Goal: Task Accomplishment & Management: Use online tool/utility

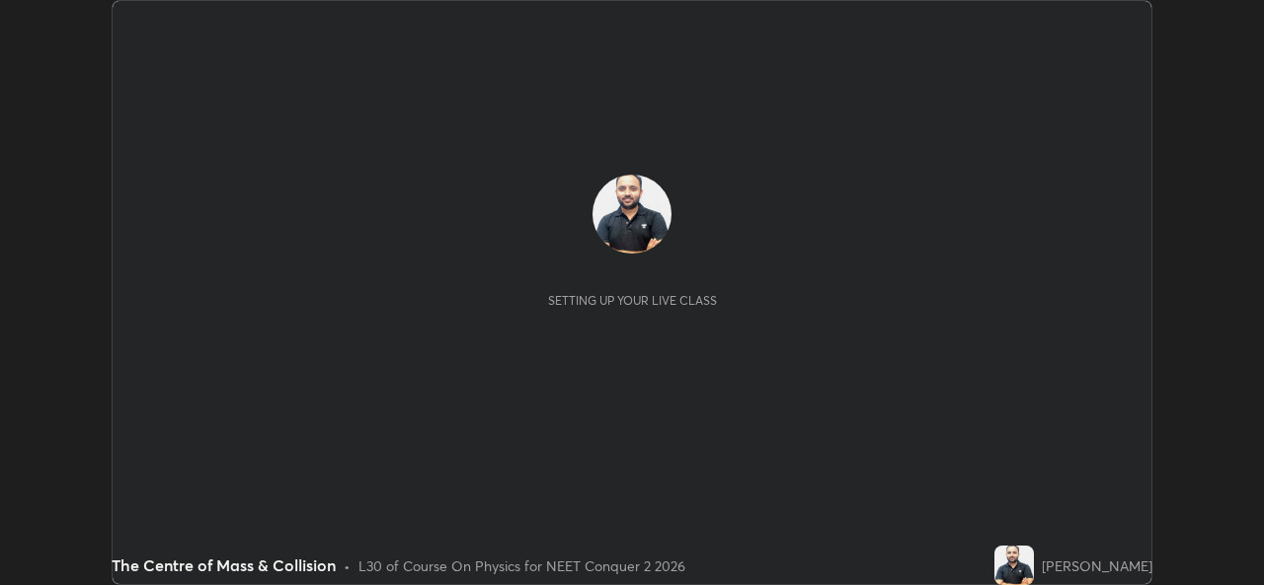
scroll to position [585, 1263]
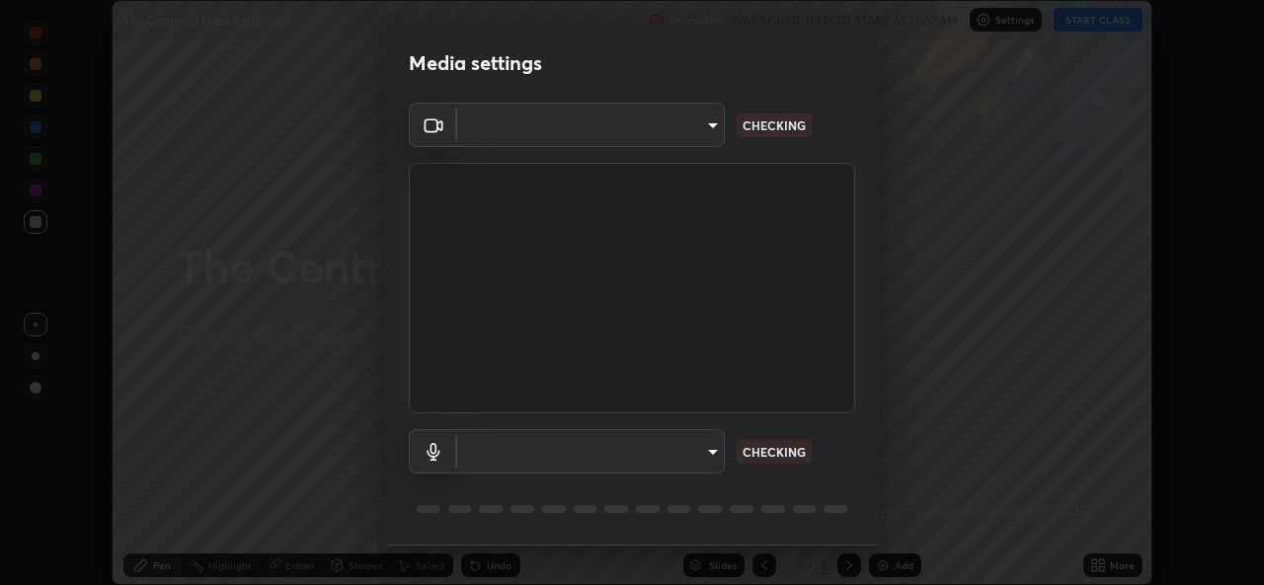
type input "49ae221ac10e7450fae1aa5d9d074b6745a4d7b76778b29691f85c0d3e1dda1d"
type input "default"
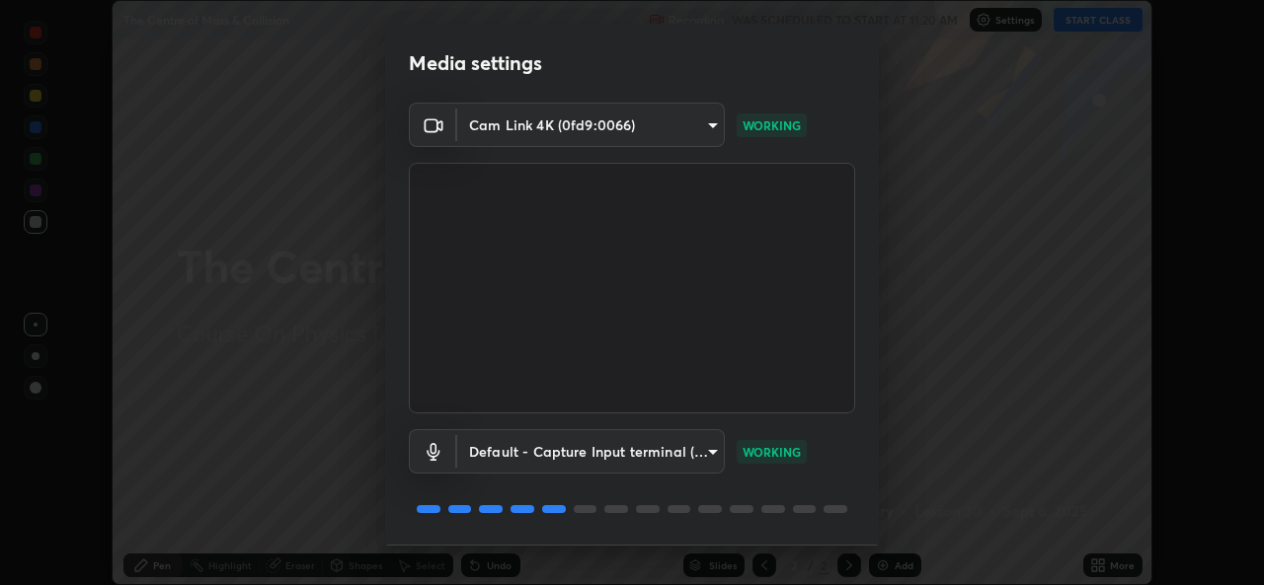
scroll to position [62, 0]
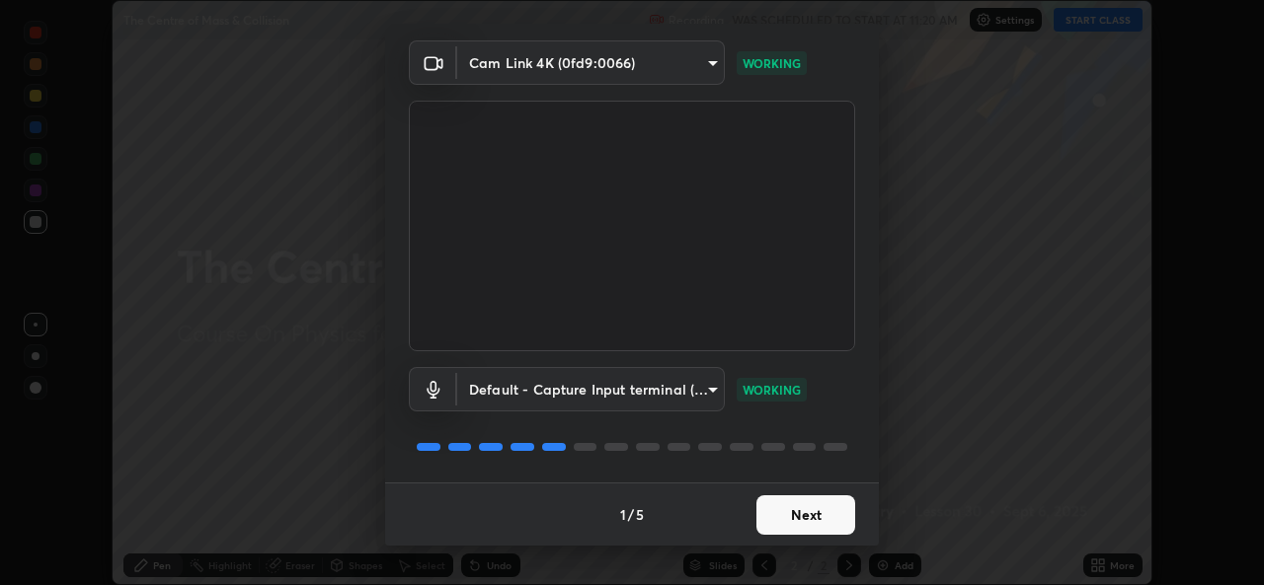
click at [835, 510] on button "Next" at bounding box center [805, 515] width 99 height 39
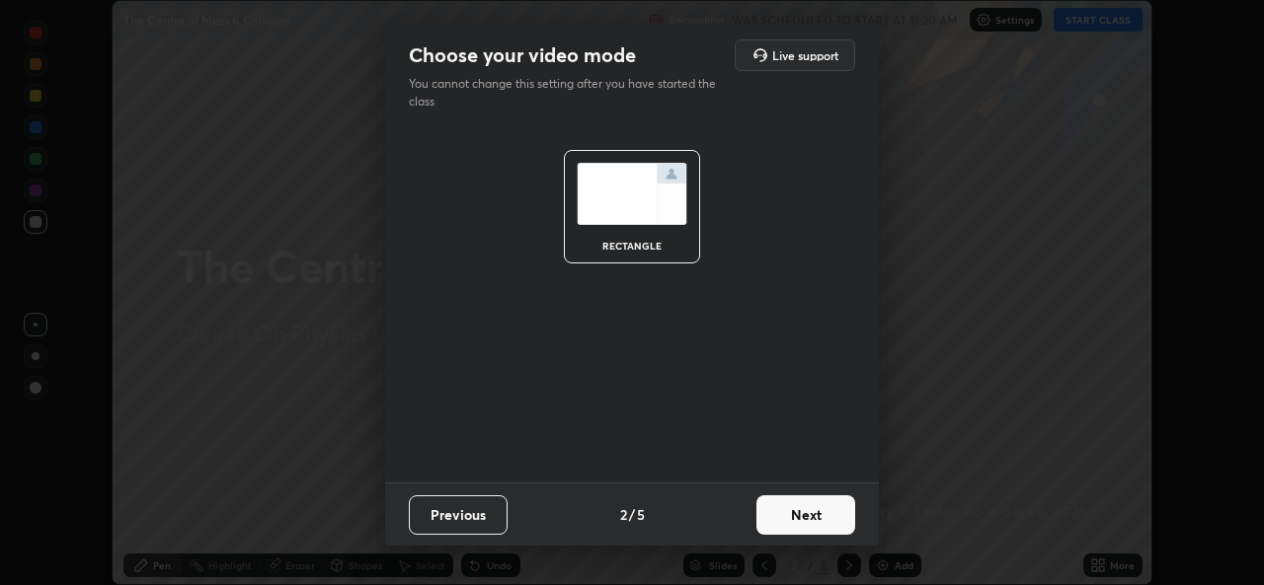
click at [828, 518] on button "Next" at bounding box center [805, 515] width 99 height 39
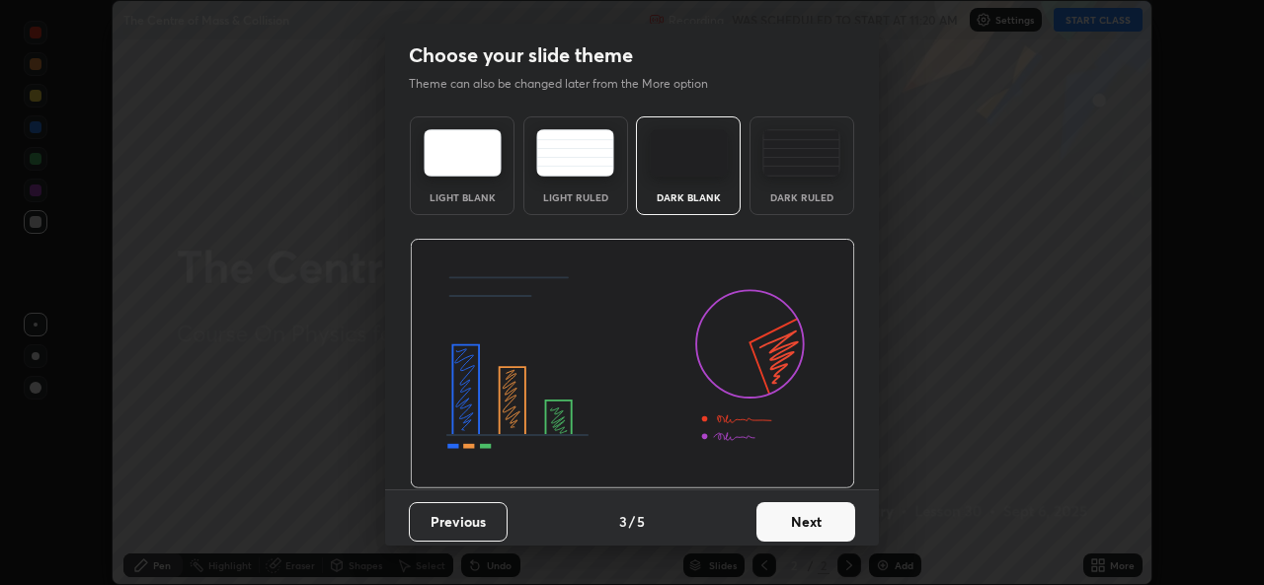
click at [826, 523] on button "Next" at bounding box center [805, 522] width 99 height 39
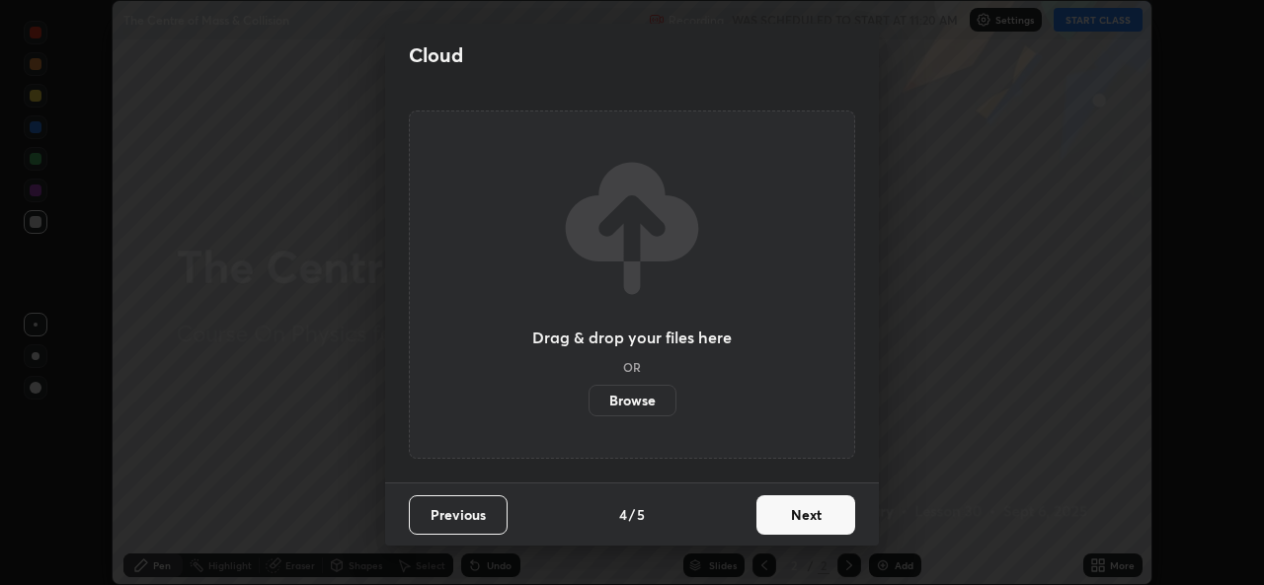
click at [819, 518] on button "Next" at bounding box center [805, 515] width 99 height 39
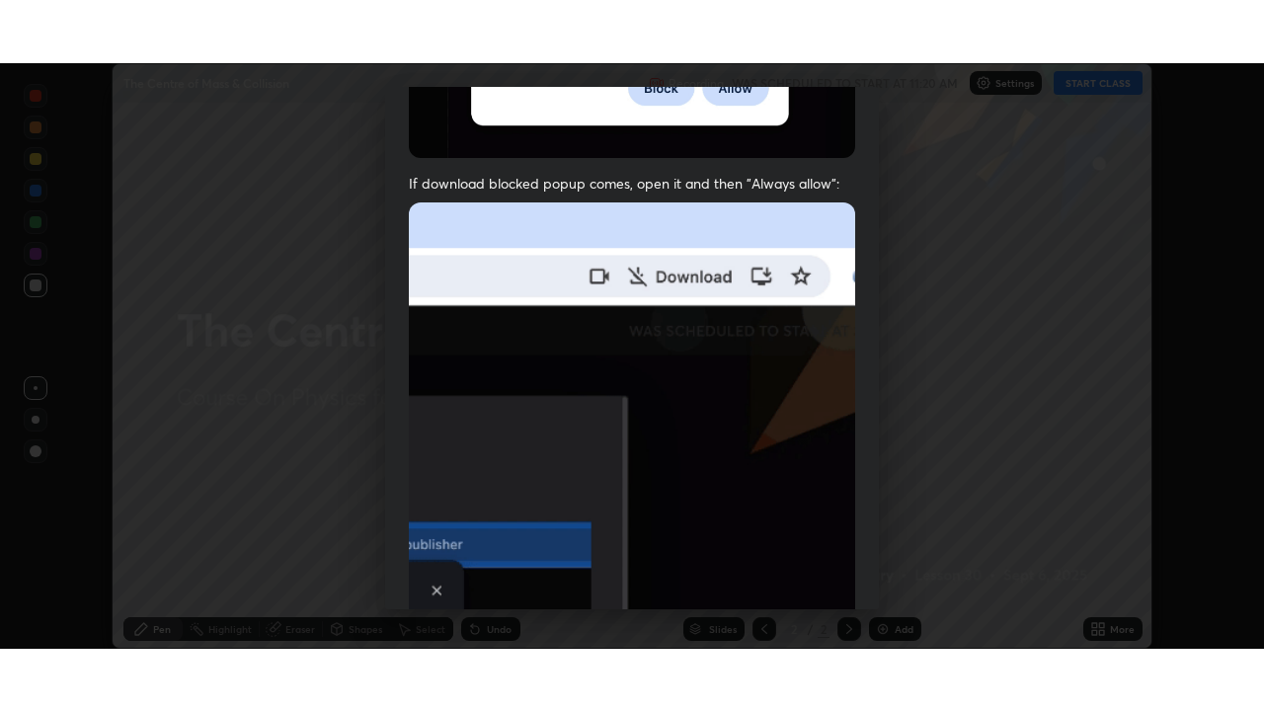
scroll to position [465, 0]
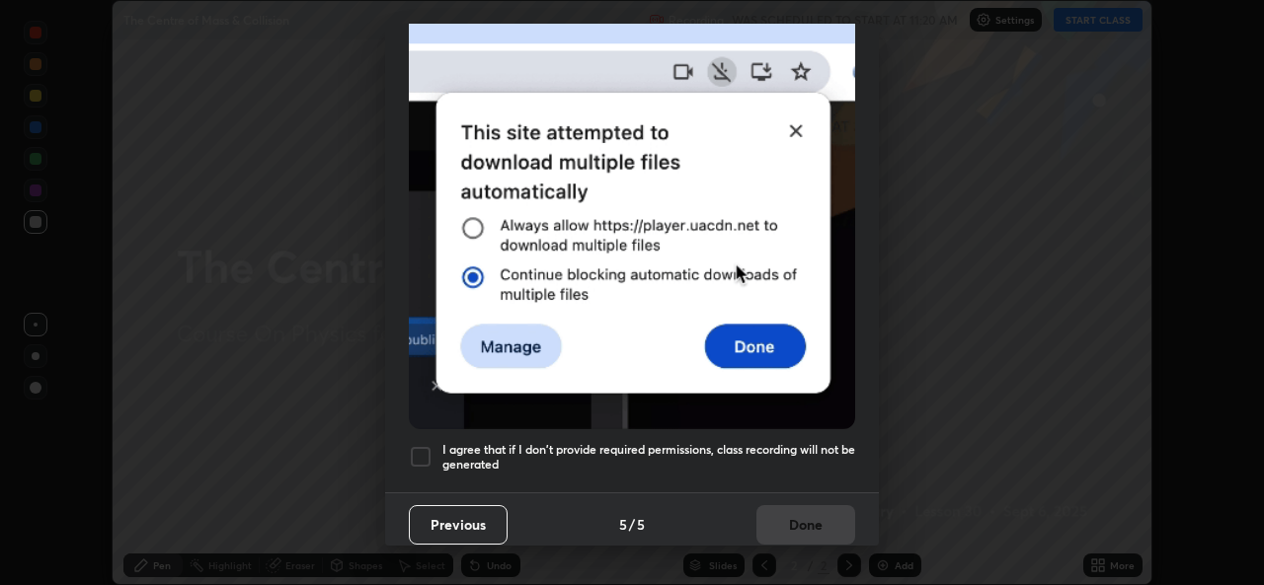
click at [418, 451] on div at bounding box center [421, 457] width 24 height 24
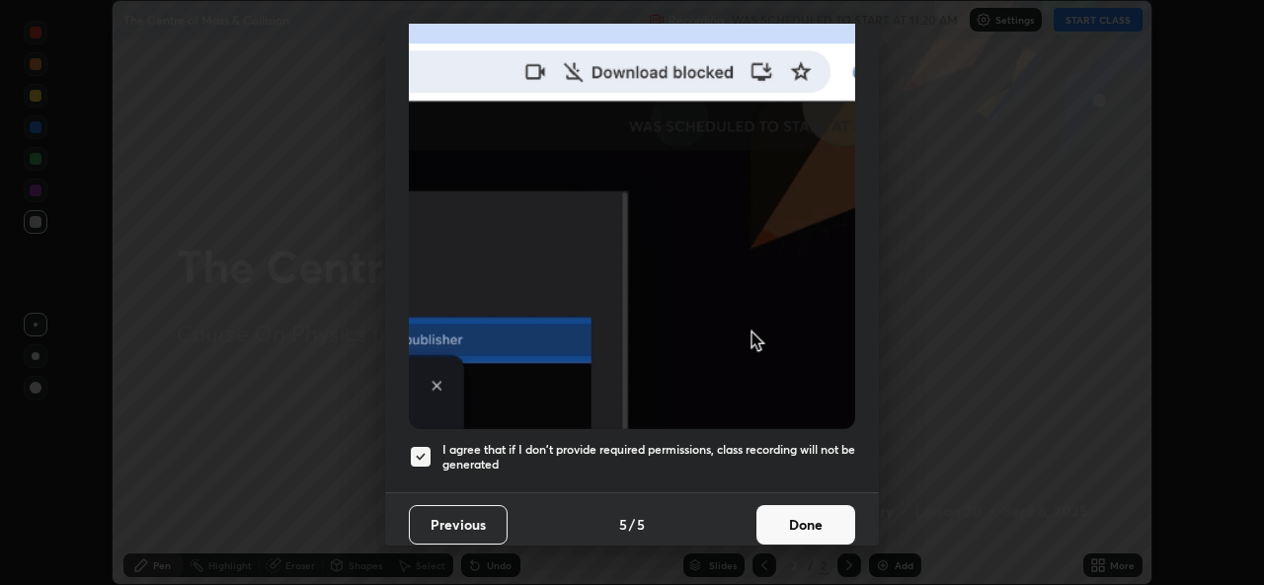
click at [786, 515] on button "Done" at bounding box center [805, 524] width 99 height 39
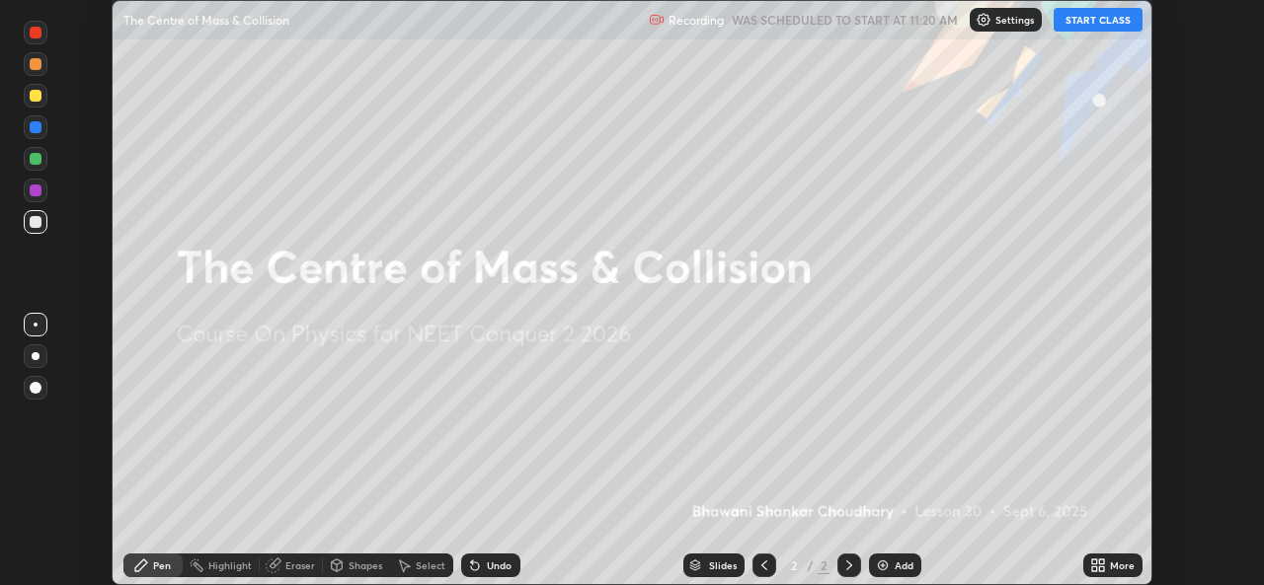
click at [1112, 567] on div "More" at bounding box center [1122, 566] width 25 height 10
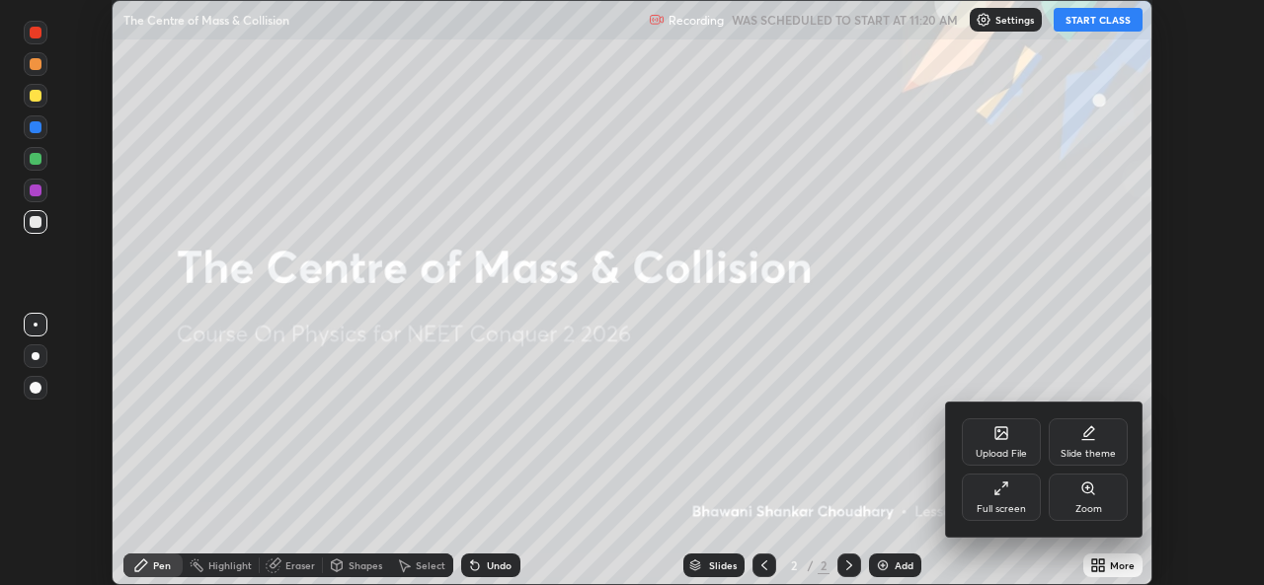
click at [1004, 493] on icon at bounding box center [1001, 489] width 16 height 16
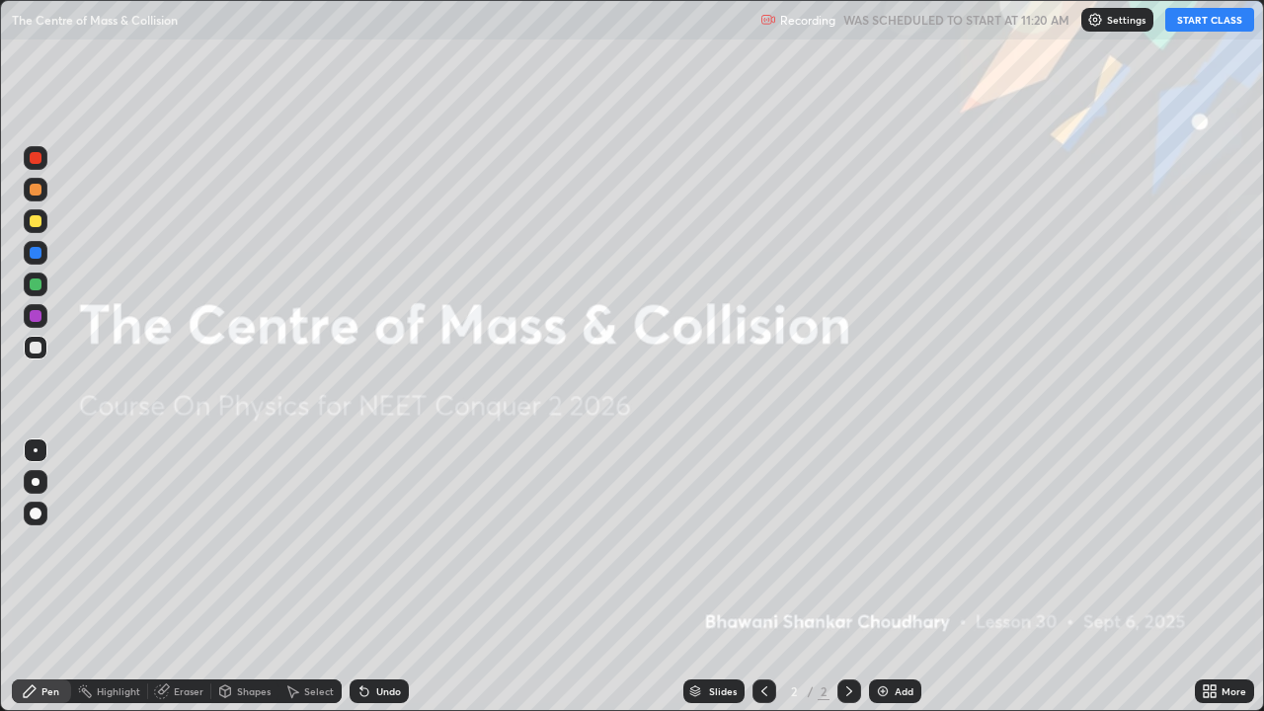
scroll to position [711, 1264]
click at [1220, 20] on button "START CLASS" at bounding box center [1209, 20] width 89 height 24
click at [906, 584] on div "Add" at bounding box center [903, 691] width 19 height 10
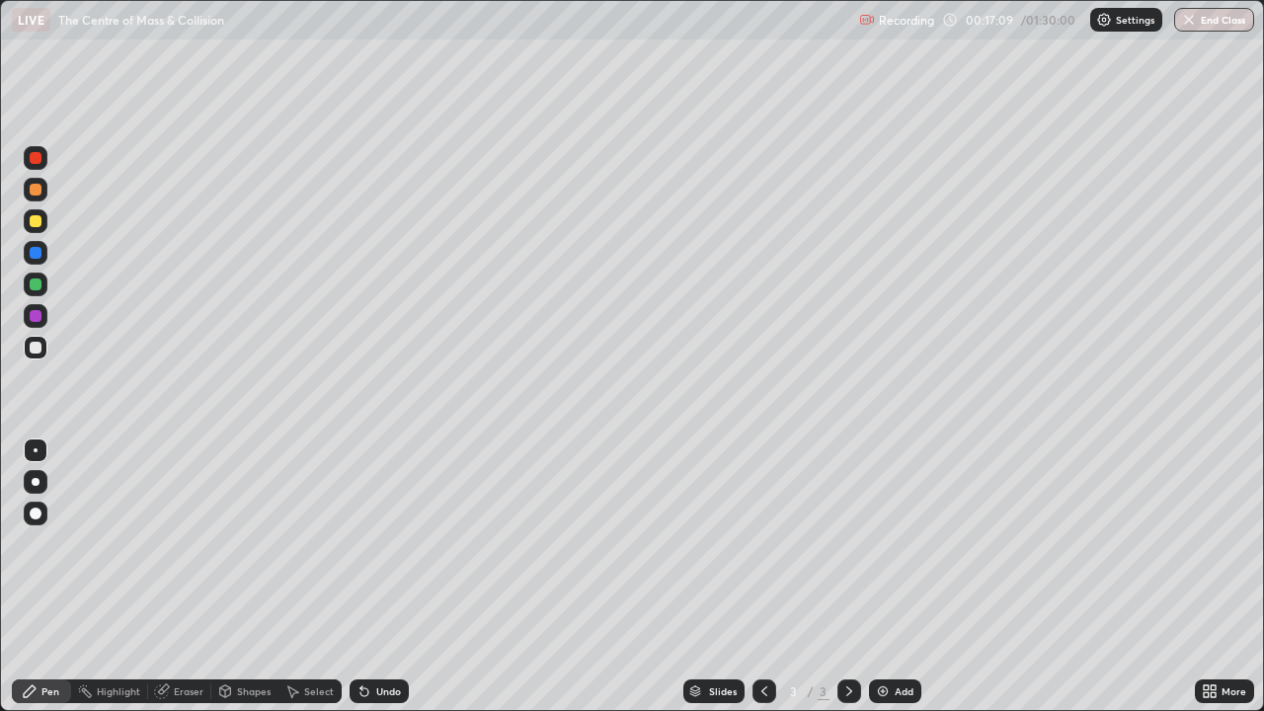
click at [183, 584] on div "Eraser" at bounding box center [189, 691] width 30 height 10
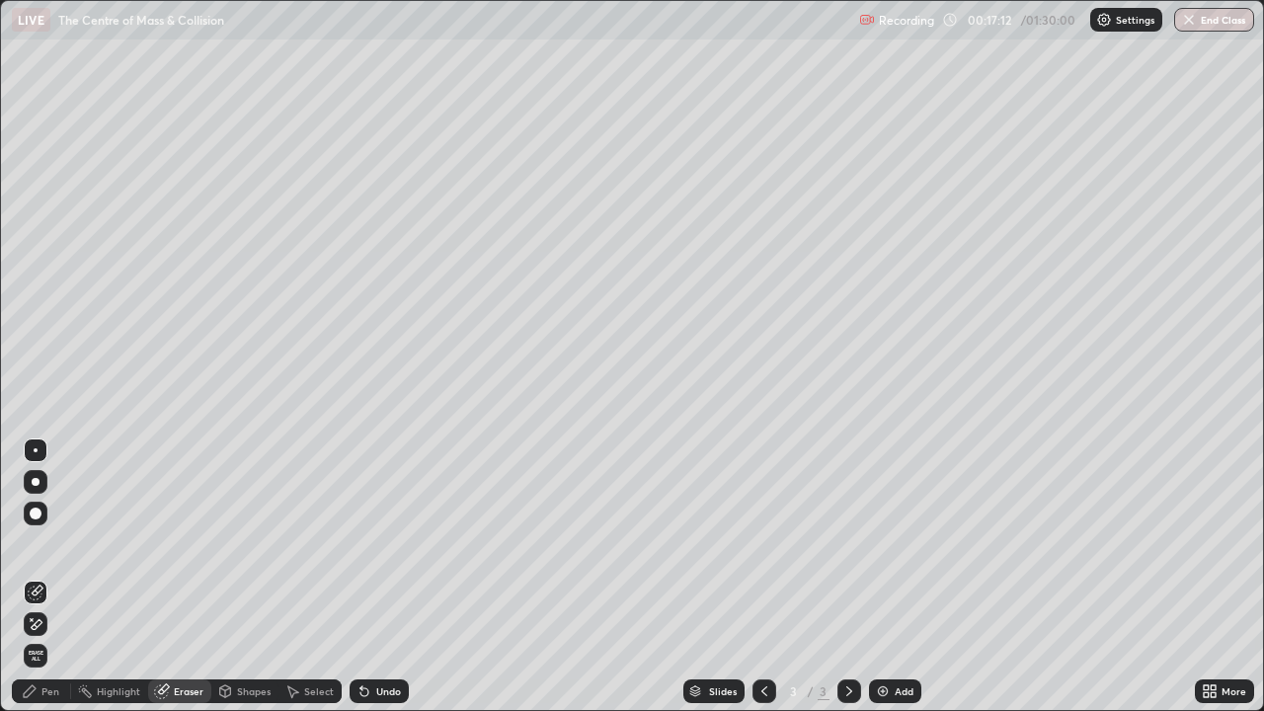
click at [50, 584] on div "Pen" at bounding box center [50, 691] width 18 height 10
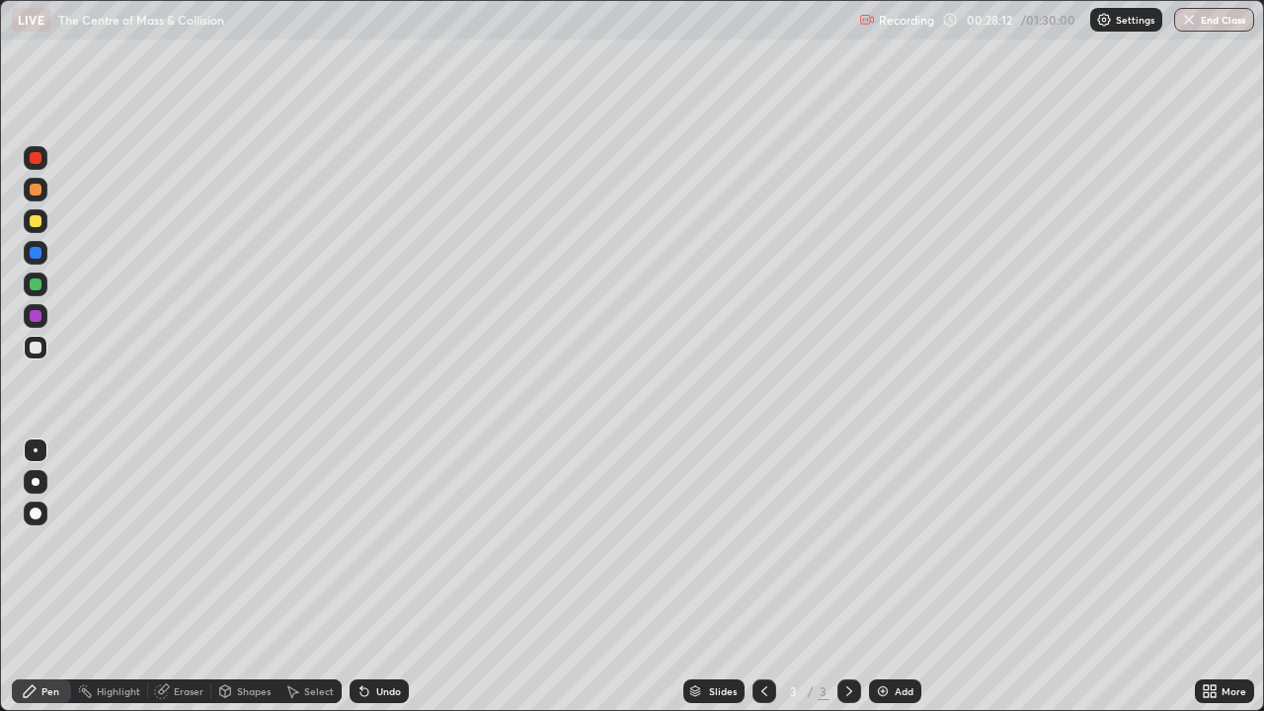
click at [896, 584] on div "Add" at bounding box center [903, 691] width 19 height 10
click at [889, 584] on div "Add" at bounding box center [895, 691] width 52 height 24
click at [884, 584] on img at bounding box center [883, 691] width 16 height 16
click at [885, 584] on img at bounding box center [883, 691] width 16 height 16
click at [897, 584] on div "Add" at bounding box center [903, 691] width 19 height 10
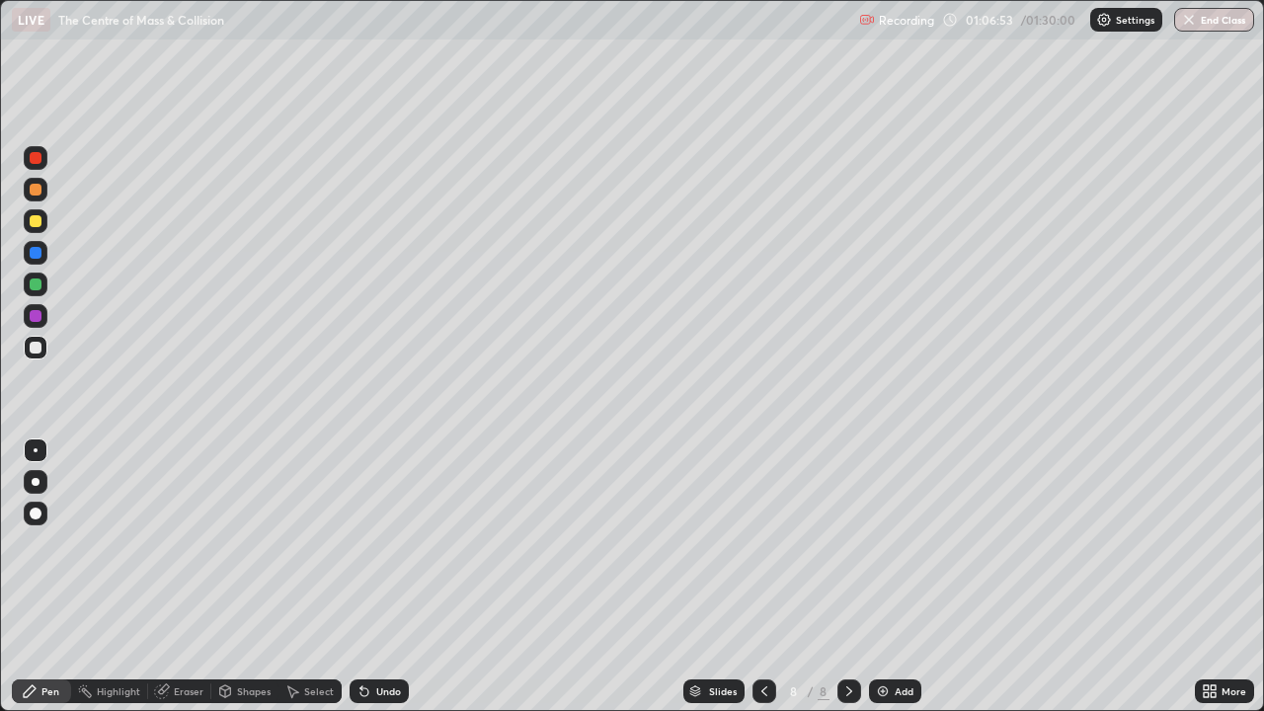
click at [894, 584] on div "Add" at bounding box center [903, 691] width 19 height 10
click at [887, 584] on img at bounding box center [883, 691] width 16 height 16
click at [899, 584] on div "Add" at bounding box center [903, 691] width 19 height 10
click at [880, 584] on img at bounding box center [883, 691] width 16 height 16
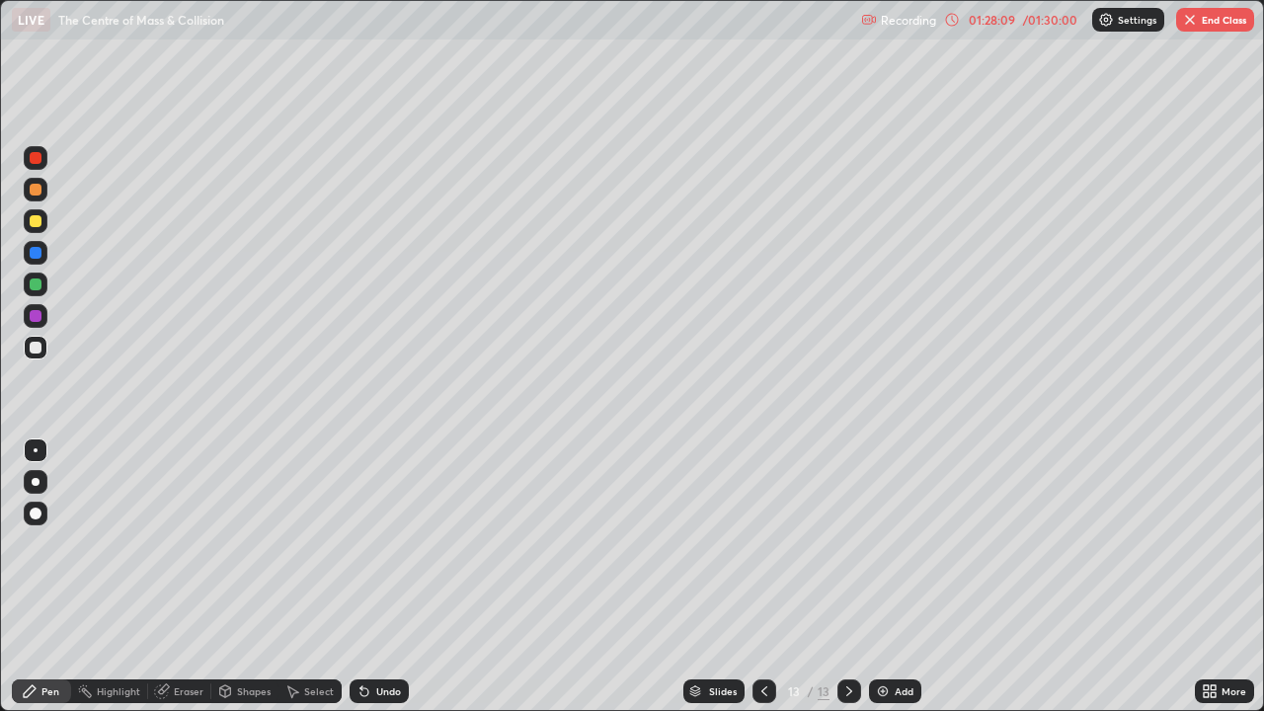
click at [189, 584] on div "Eraser" at bounding box center [189, 691] width 30 height 10
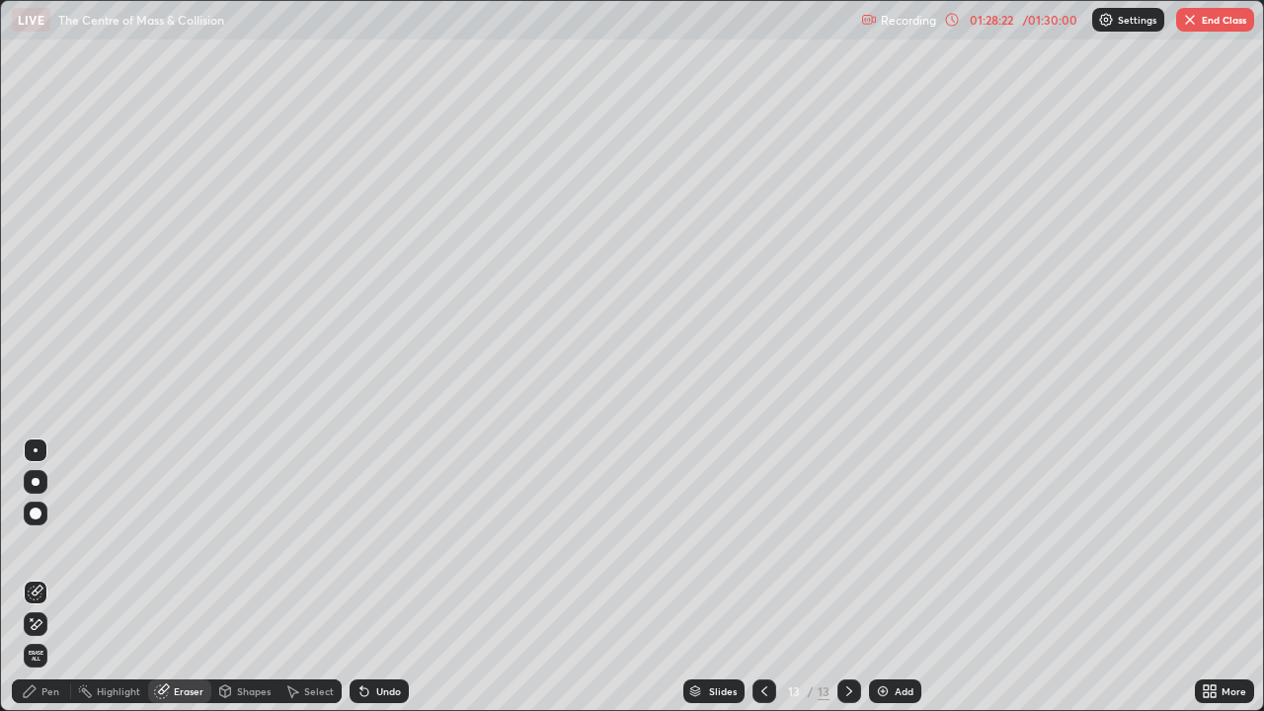
click at [57, 584] on div "Pen" at bounding box center [50, 691] width 18 height 10
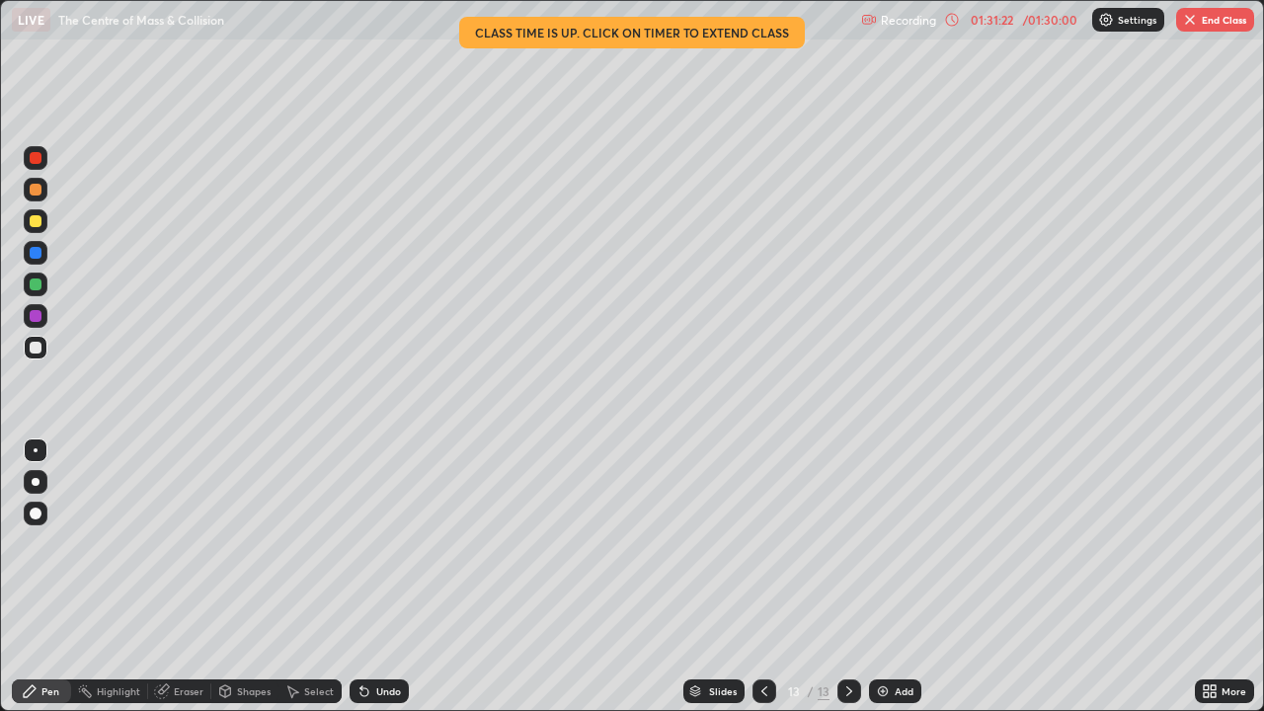
click at [1213, 25] on button "End Class" at bounding box center [1215, 20] width 78 height 24
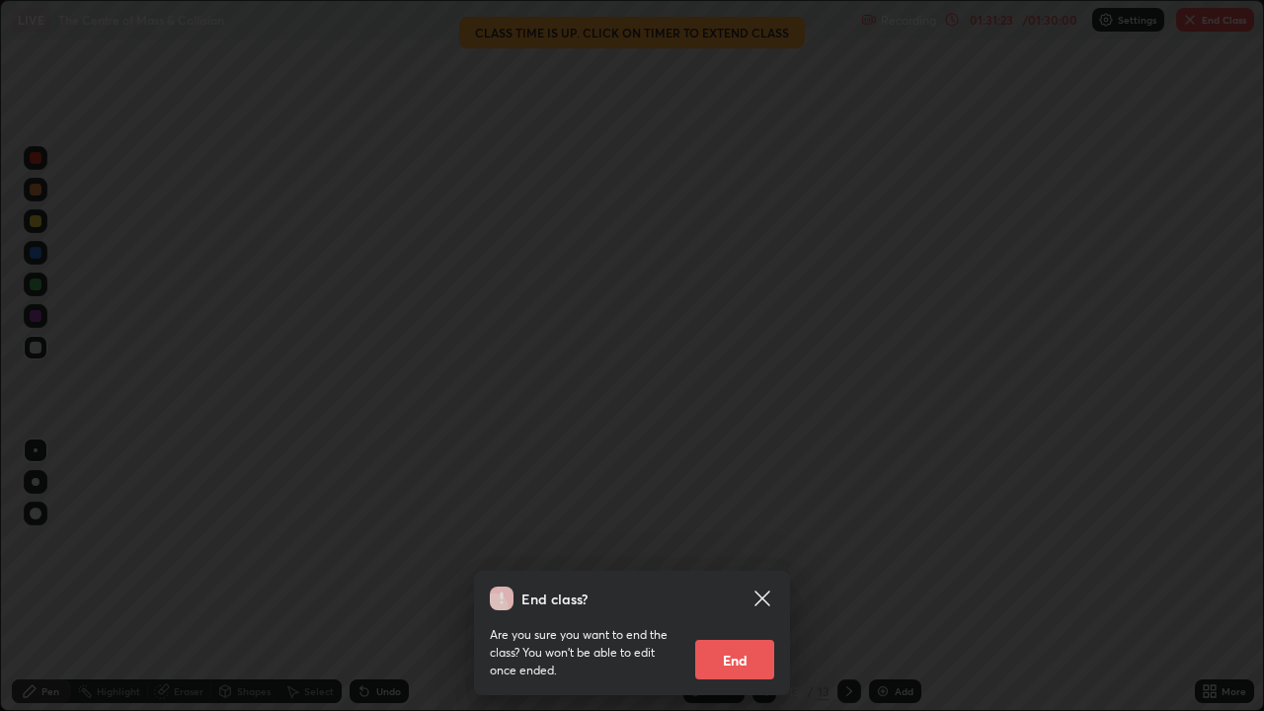
click at [751, 584] on button "End" at bounding box center [734, 659] width 79 height 39
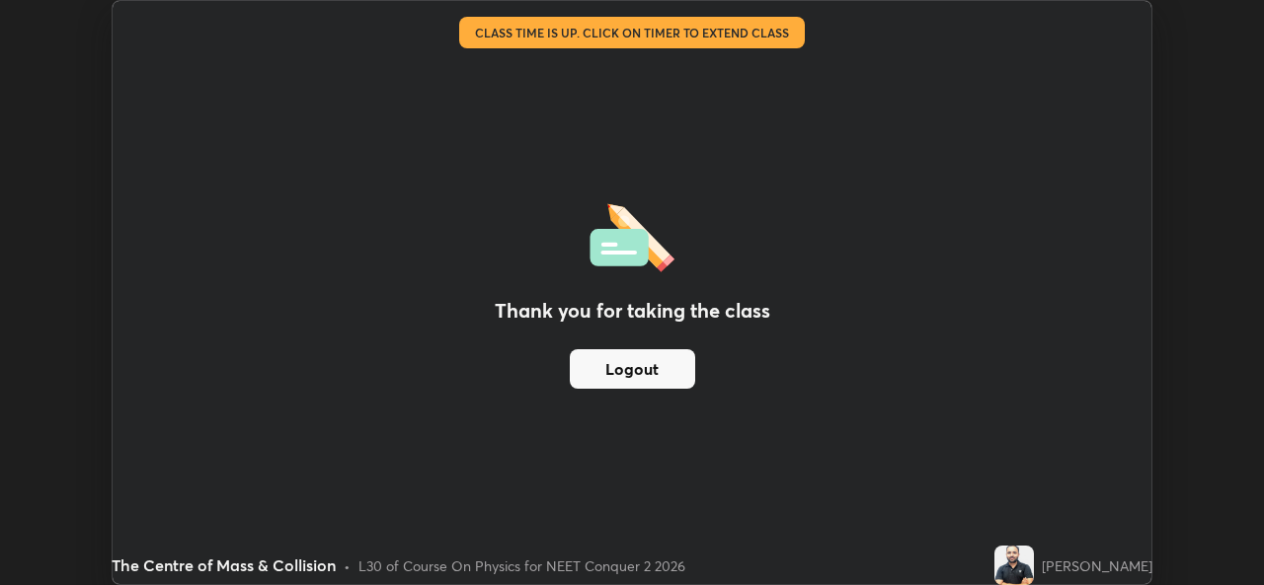
scroll to position [98145, 97466]
